Goal: Find specific page/section: Find specific page/section

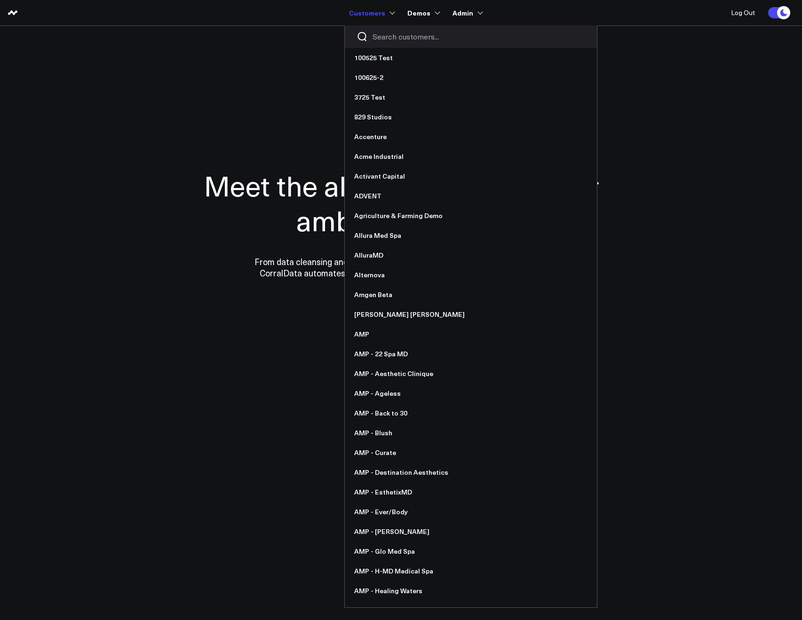
click at [371, 34] on div at bounding box center [471, 36] width 252 height 23
click at [379, 37] on input "Search customers input" at bounding box center [478, 37] width 213 height 10
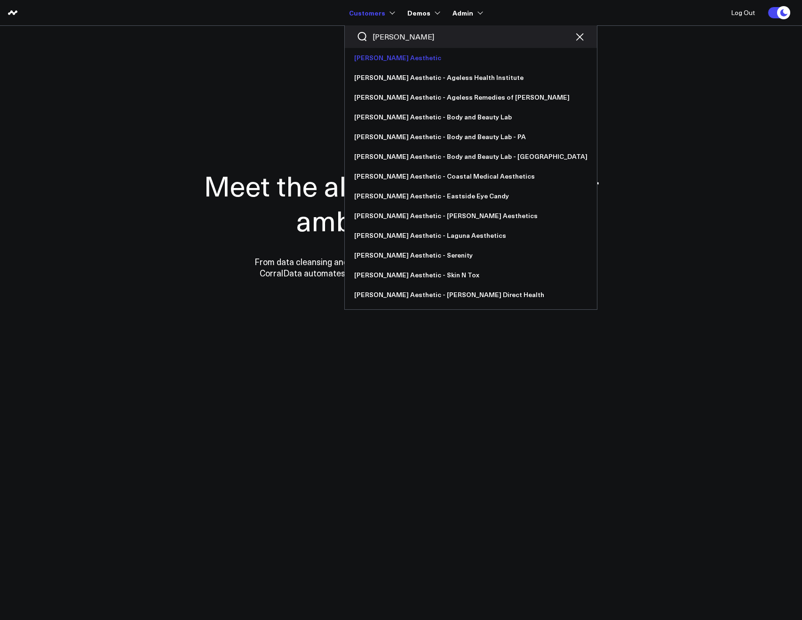
type input "annie"
click at [391, 61] on link "[PERSON_NAME] Aesthetic" at bounding box center [471, 58] width 252 height 20
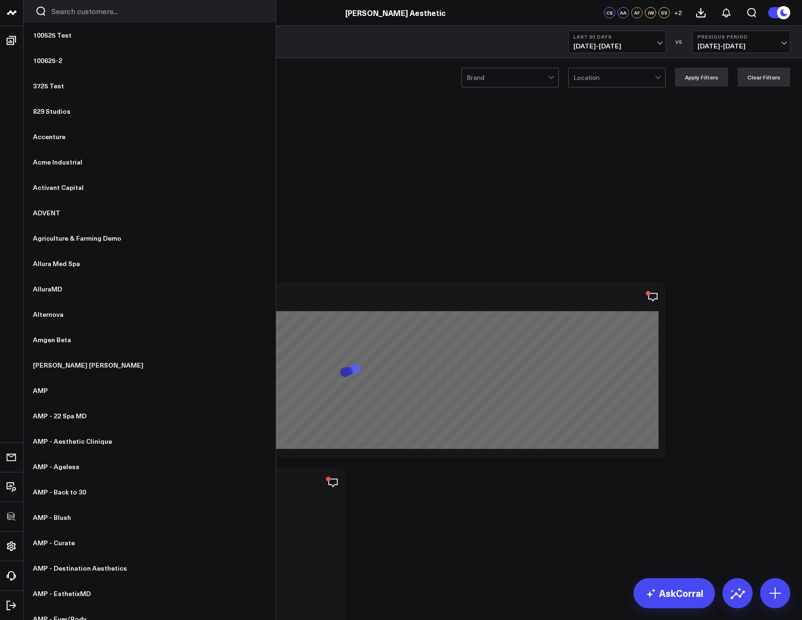
click at [58, 11] on input "Search customers input" at bounding box center [157, 11] width 213 height 10
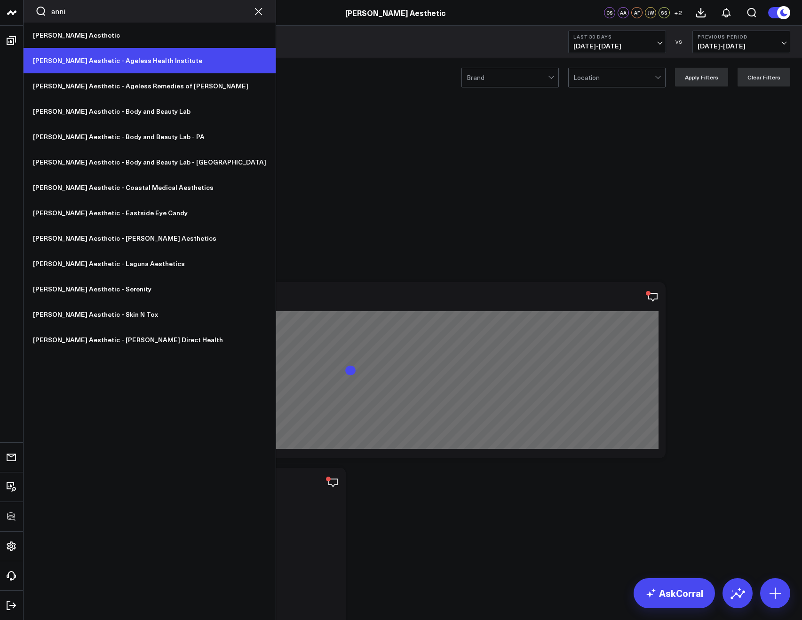
type input "anni"
click at [86, 53] on link "[PERSON_NAME] Aesthetic - Ageless Health Institute" at bounding box center [150, 60] width 252 height 25
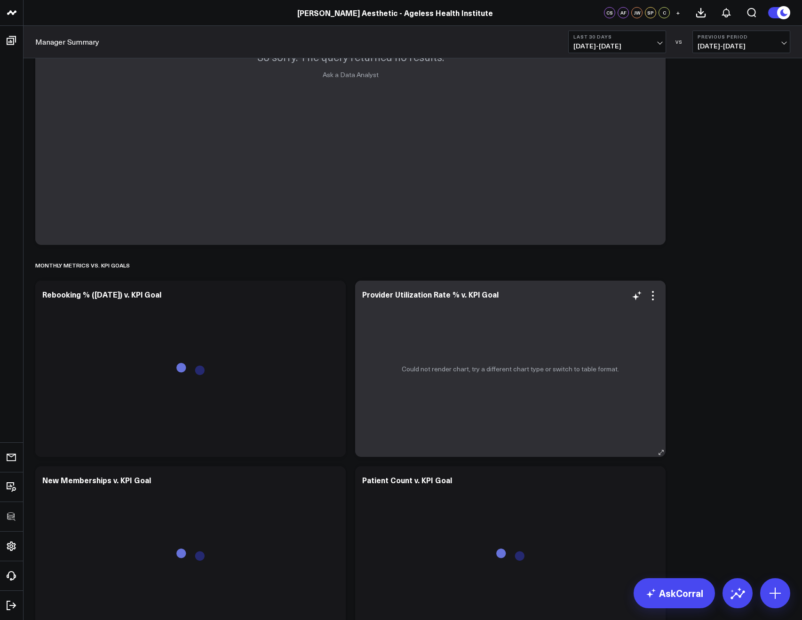
scroll to position [2184, 0]
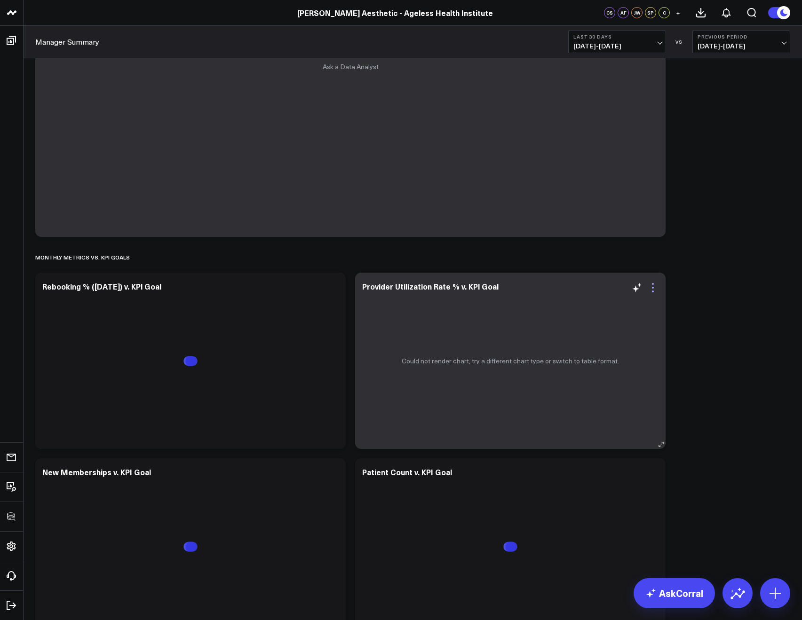
click at [655, 289] on icon at bounding box center [652, 287] width 11 height 11
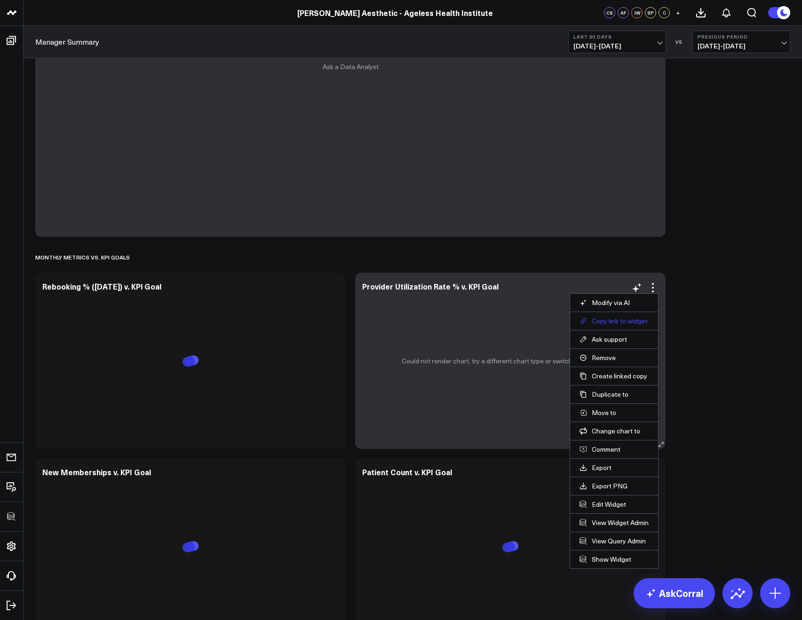
click at [598, 321] on button "Copy link to widget" at bounding box center [613, 321] width 69 height 8
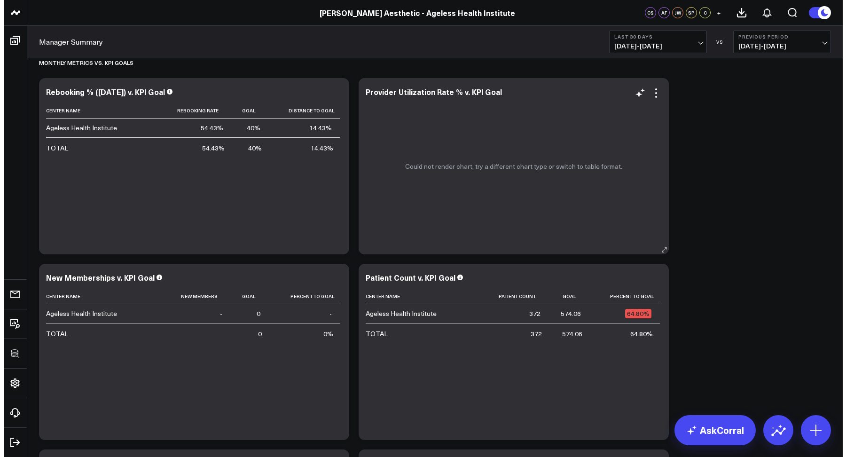
scroll to position [2015, 0]
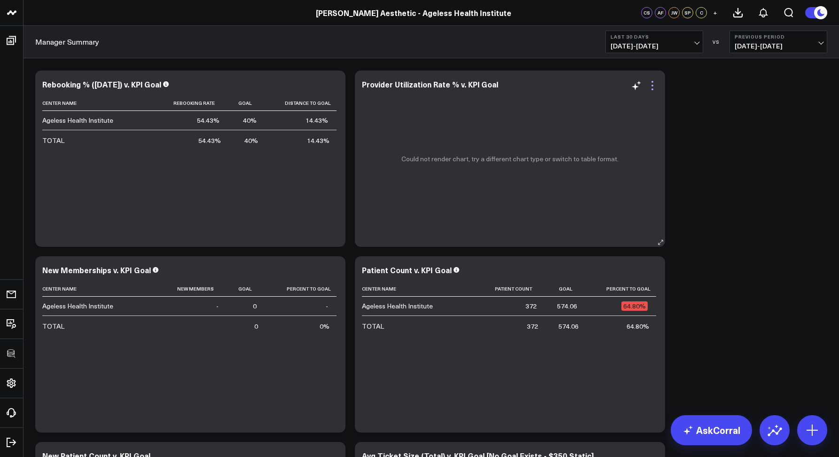
click at [653, 84] on icon at bounding box center [652, 85] width 11 height 11
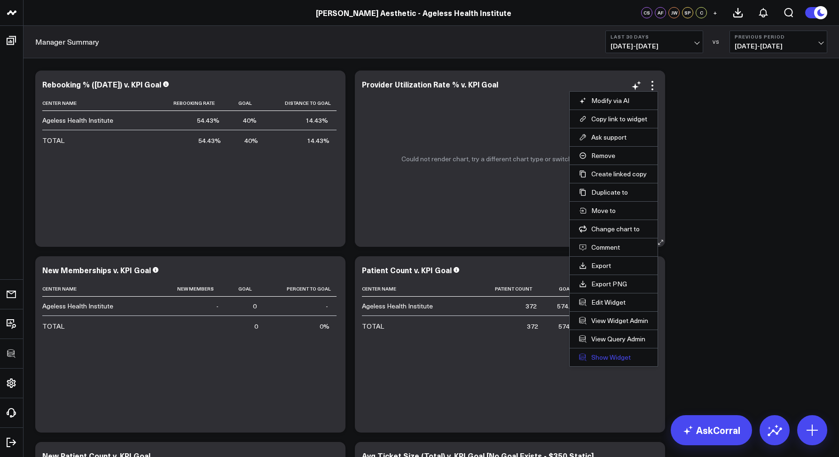
click at [608, 357] on link "Show Widget" at bounding box center [613, 357] width 69 height 8
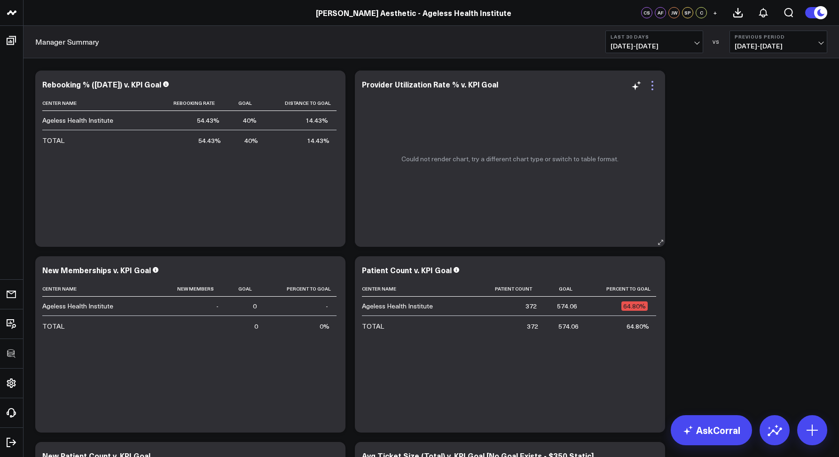
click at [650, 89] on icon at bounding box center [652, 85] width 11 height 11
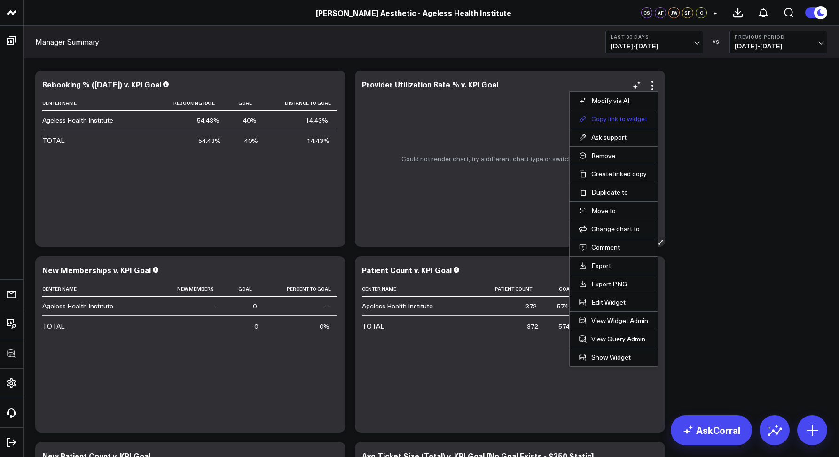
click at [614, 117] on button "Copy link to widget" at bounding box center [613, 119] width 69 height 8
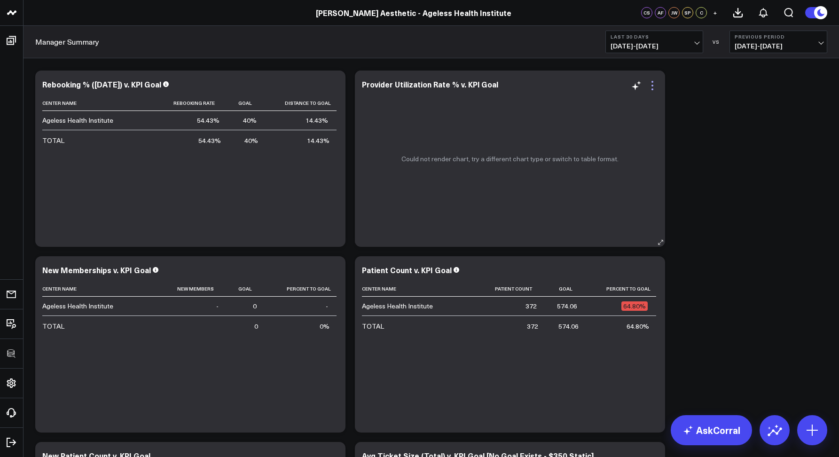
click at [656, 83] on icon at bounding box center [652, 85] width 11 height 11
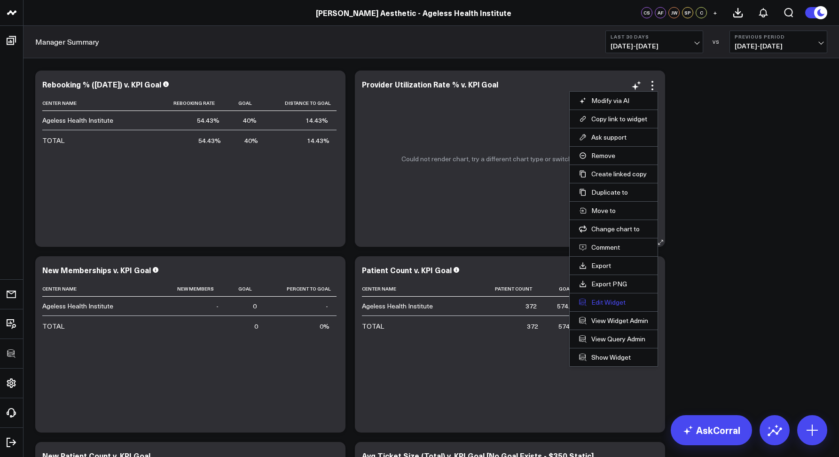
click at [623, 299] on button "Edit Widget" at bounding box center [613, 302] width 69 height 8
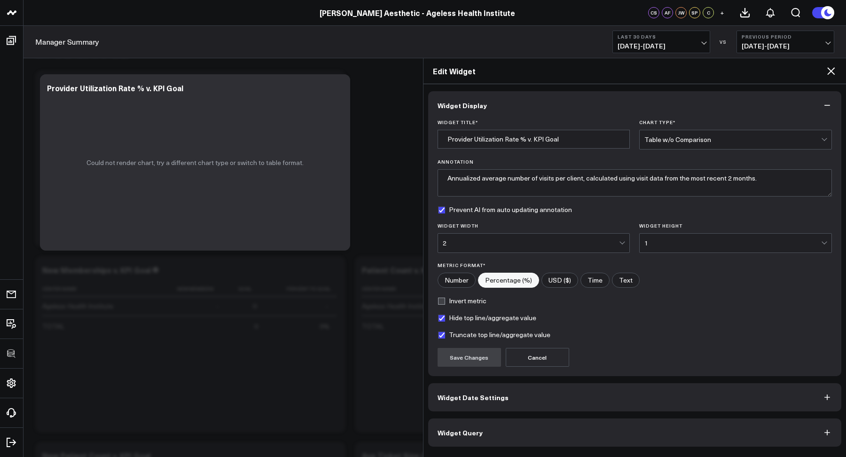
click at [550, 428] on button "Widget Query" at bounding box center [635, 432] width 414 height 28
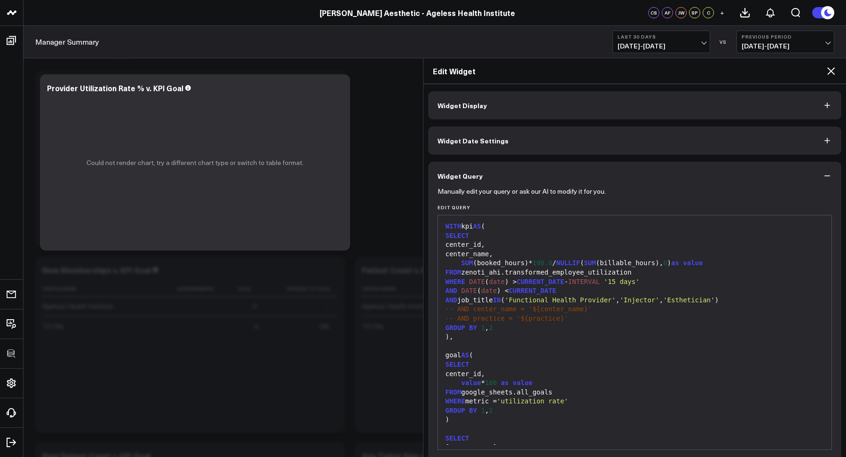
click at [826, 74] on icon at bounding box center [831, 70] width 11 height 11
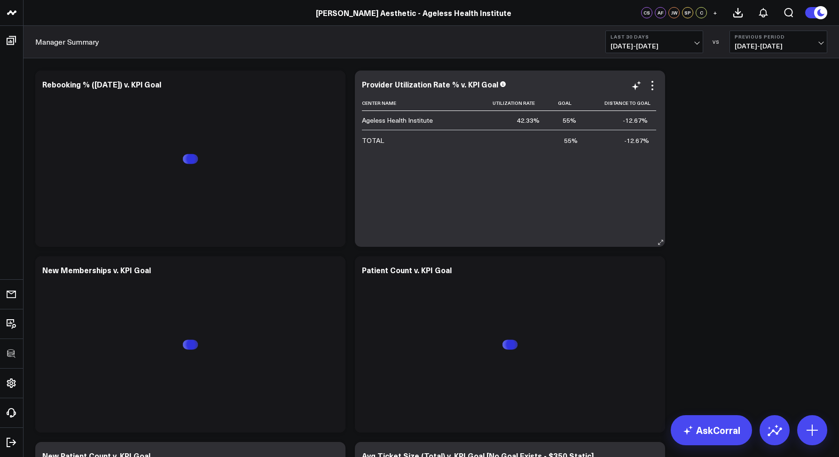
scroll to position [2006, 0]
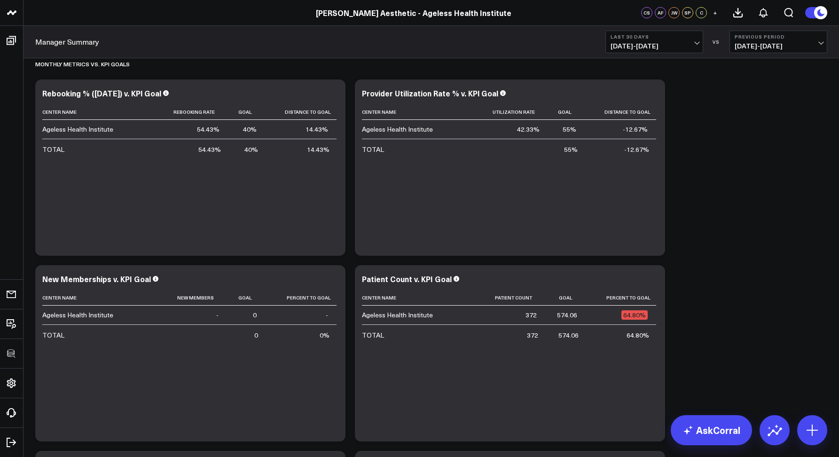
click at [174, 35] on div "Manager Summary Last 30 Days 09/07/25 - 10/06/25 VS Previous Period 08/08/25 - …" at bounding box center [432, 42] width 816 height 32
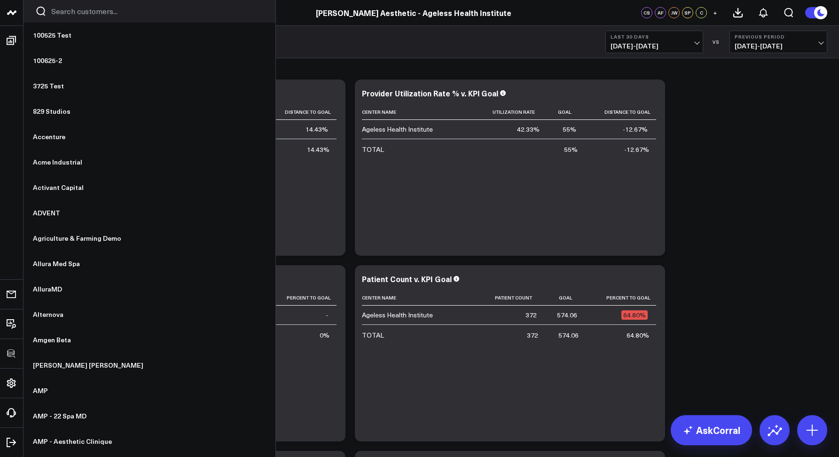
click at [59, 10] on input "Search customers input" at bounding box center [157, 11] width 213 height 10
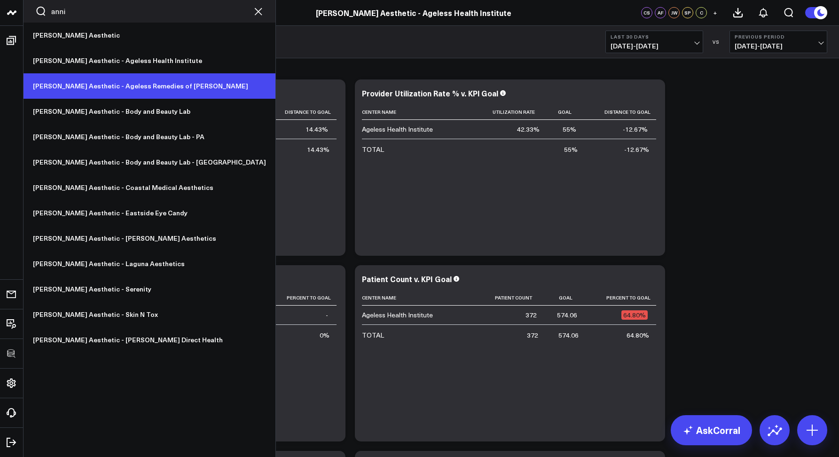
type input "anni"
